Goal: Information Seeking & Learning: Learn about a topic

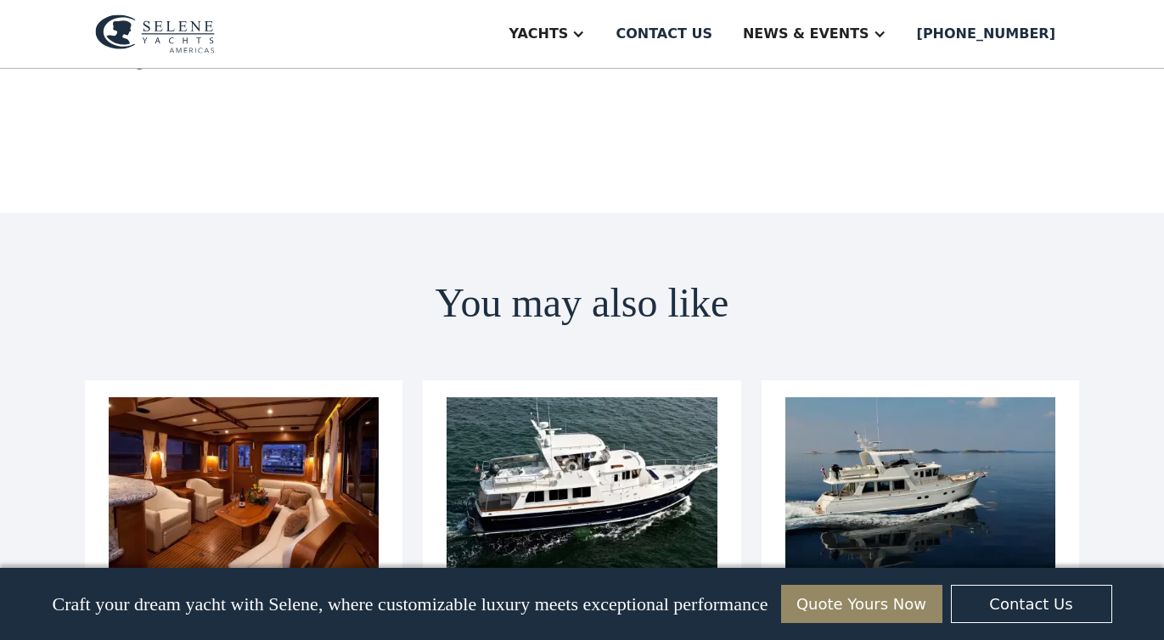
scroll to position [5729, 0]
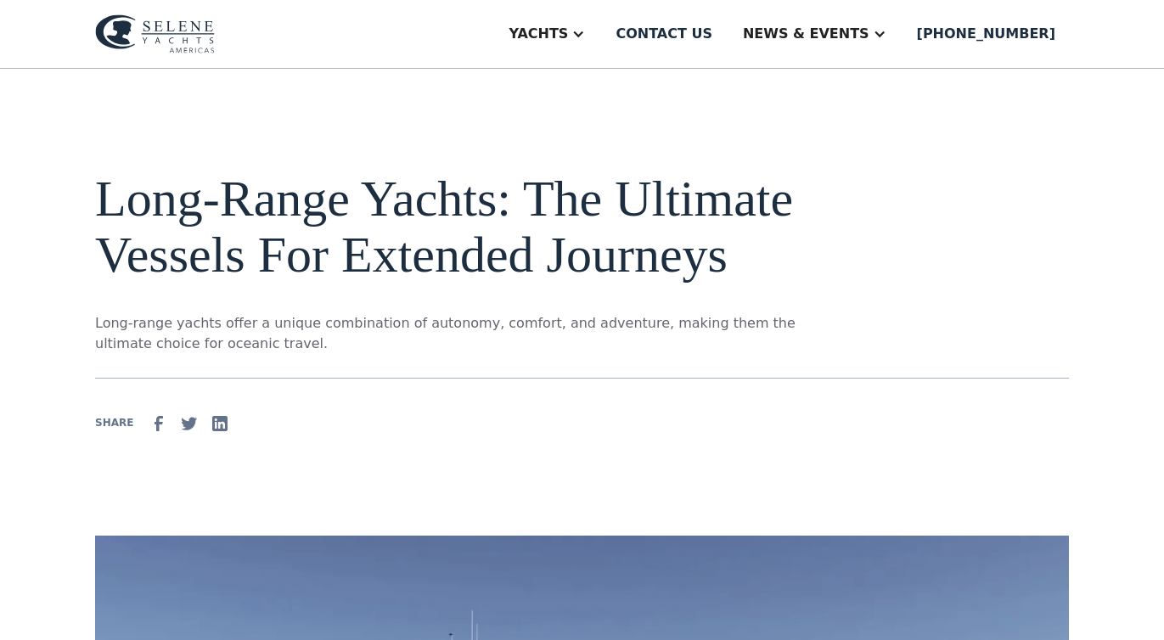
scroll to position [0, 0]
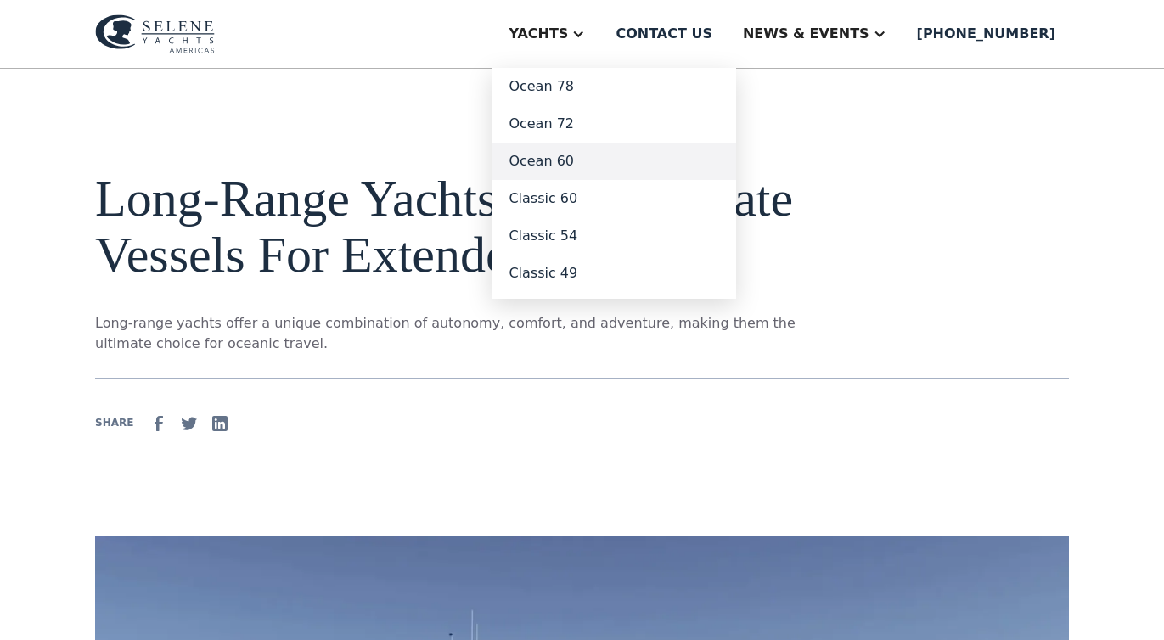
click at [608, 160] on link "Ocean 60" at bounding box center [614, 161] width 245 height 37
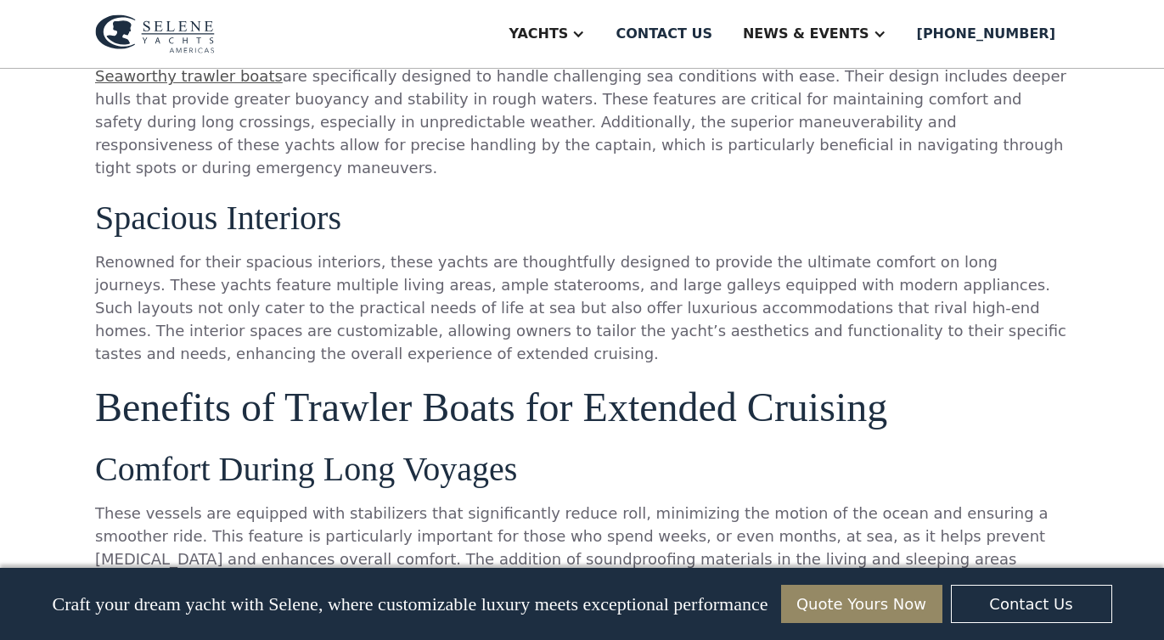
scroll to position [2129, 0]
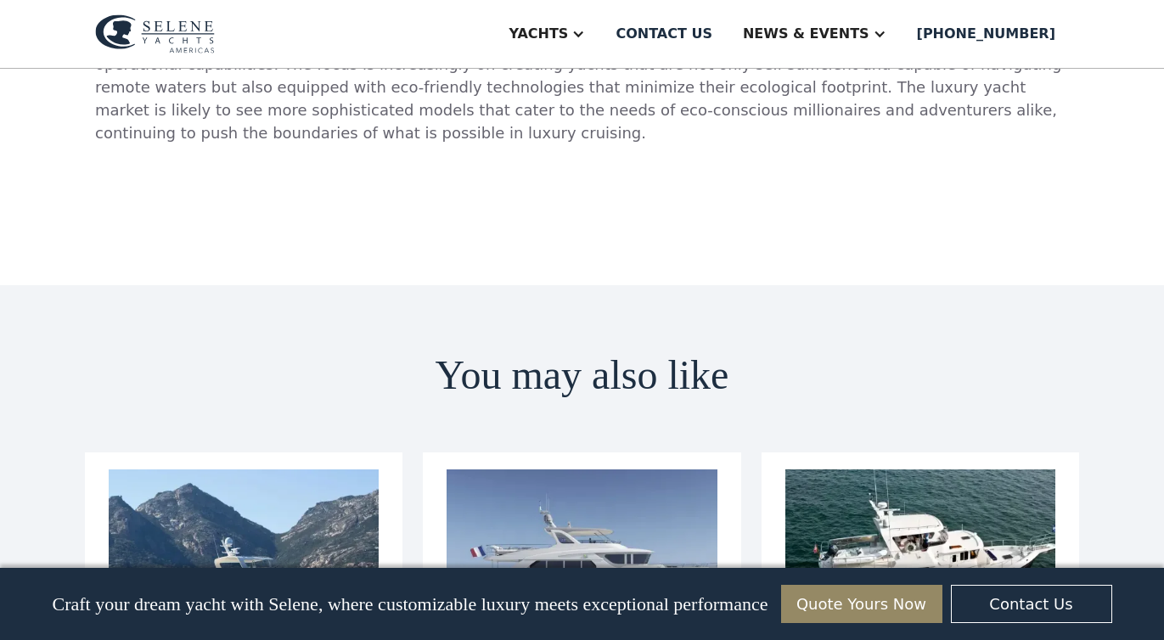
scroll to position [6162, 0]
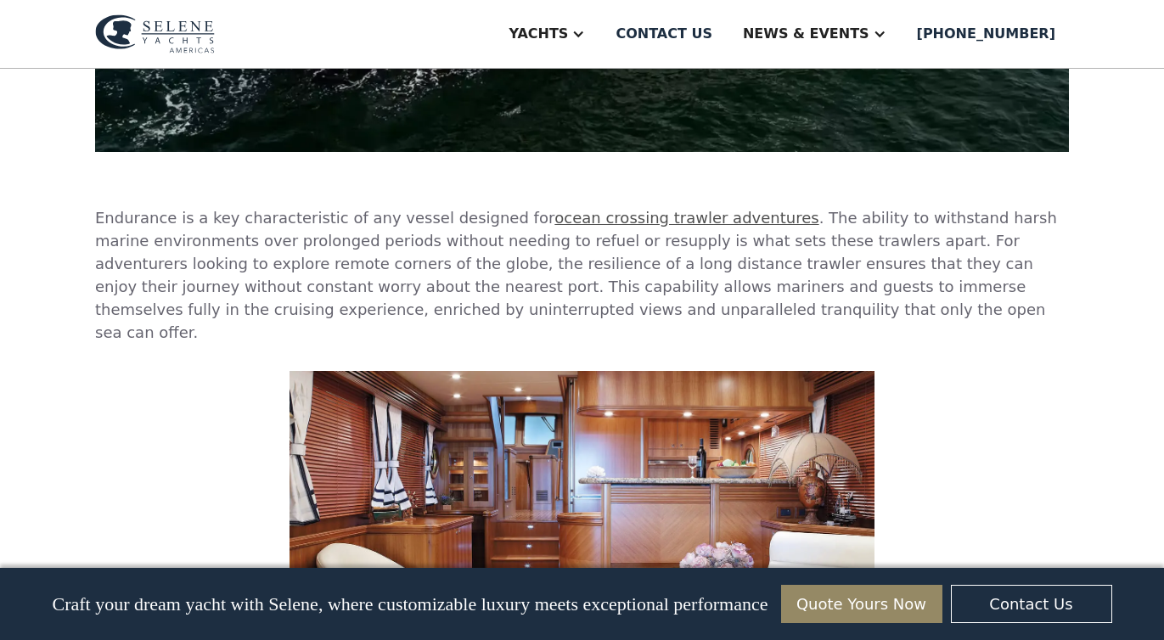
scroll to position [628, 0]
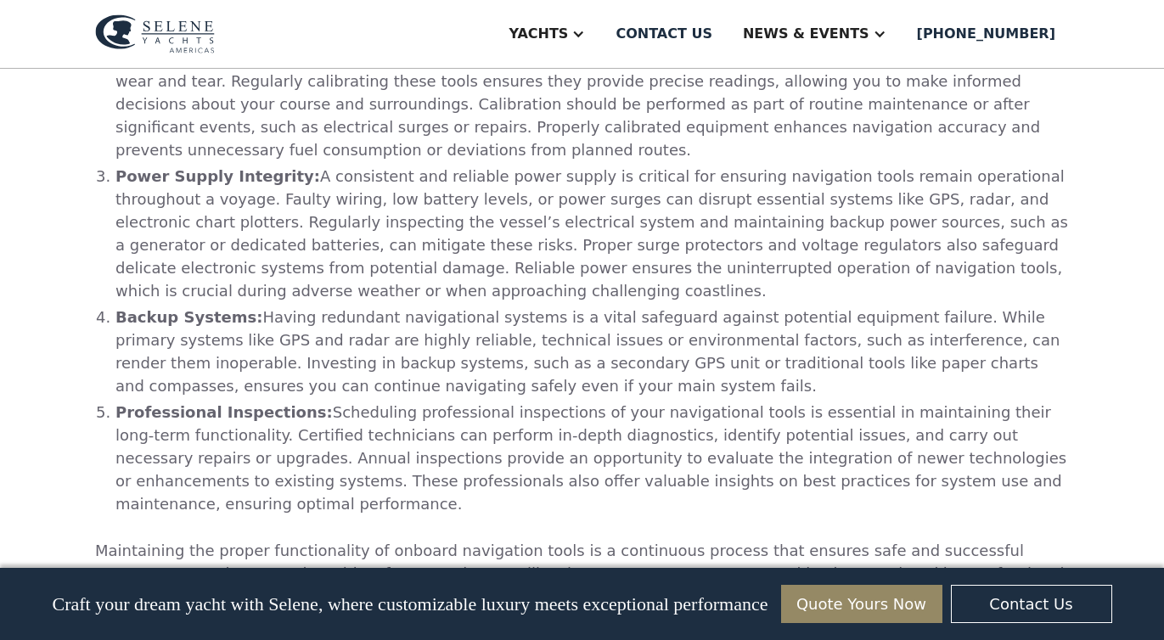
scroll to position [4742, 0]
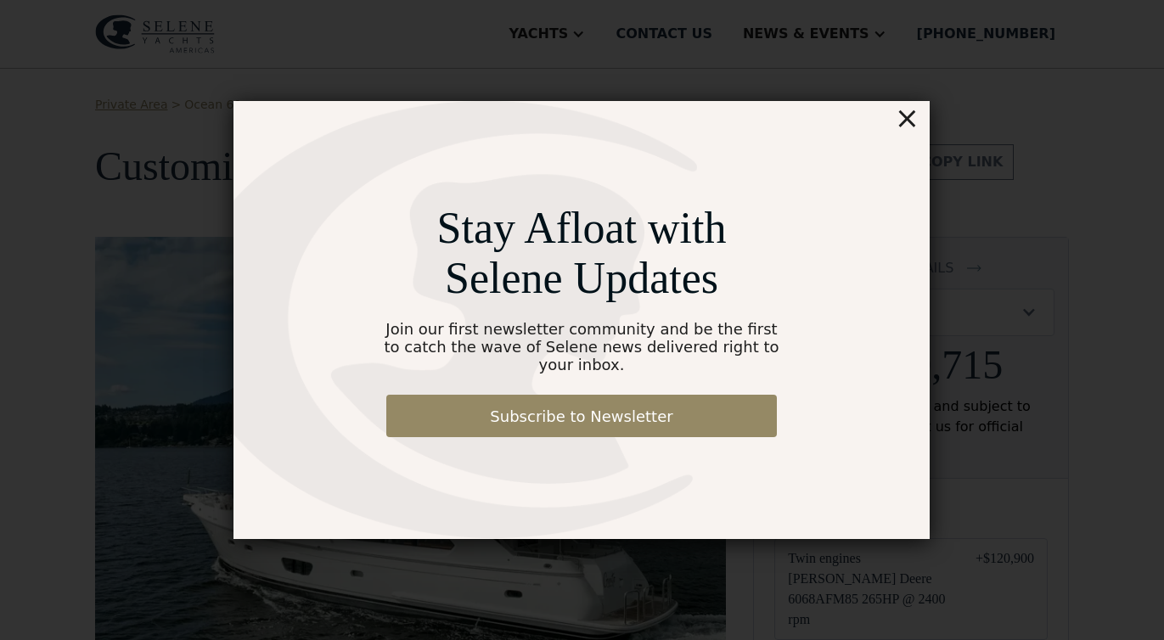
click at [914, 131] on div "×" at bounding box center [907, 118] width 25 height 34
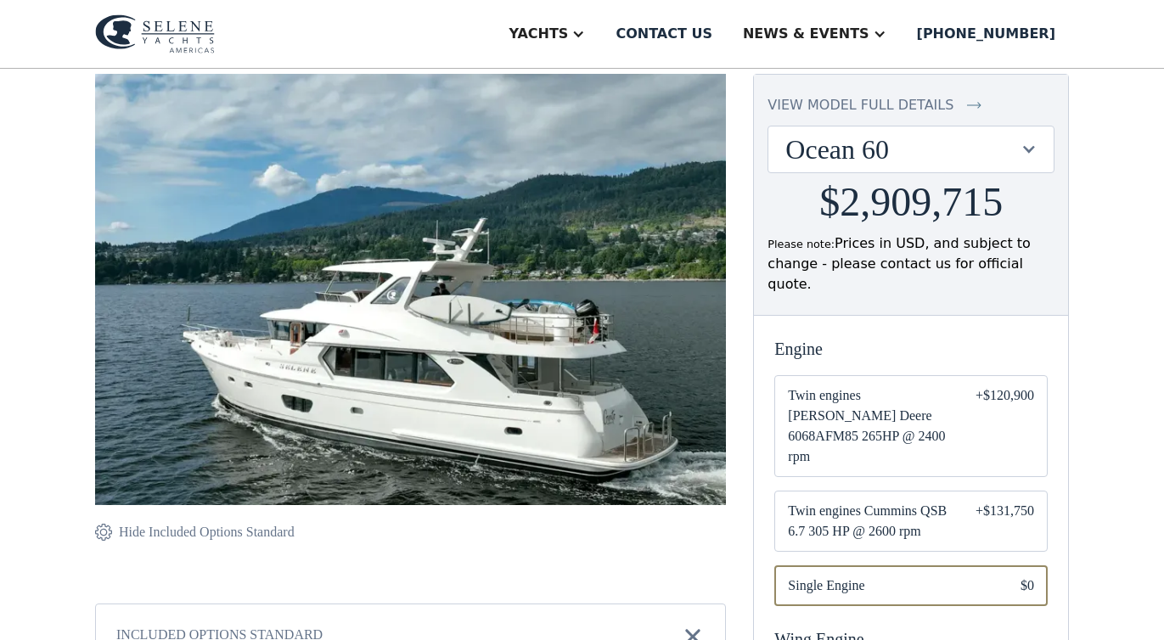
scroll to position [168, 0]
